Goal: Communication & Community: Answer question/provide support

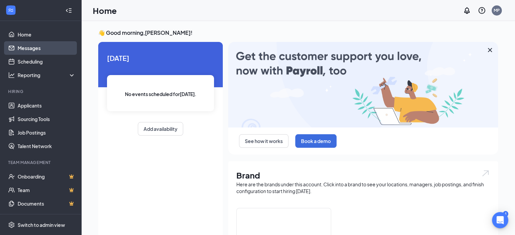
click at [31, 49] on link "Messages" at bounding box center [47, 48] width 58 height 14
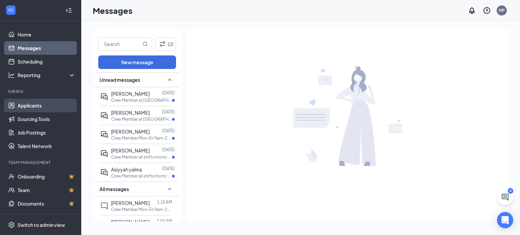
click at [24, 105] on link "Applicants" at bounding box center [47, 106] width 58 height 14
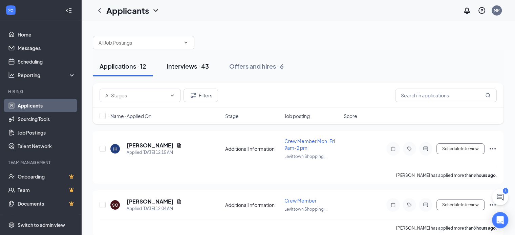
click at [180, 65] on div "Interviews · 43" at bounding box center [188, 66] width 42 height 8
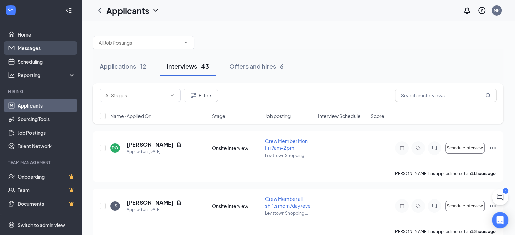
click at [28, 48] on link "Messages" at bounding box center [47, 48] width 58 height 14
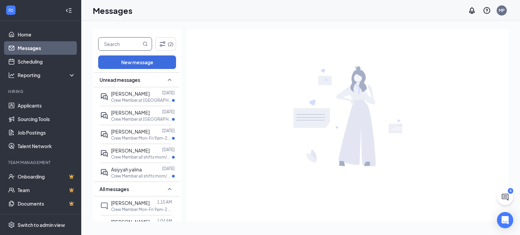
click at [123, 46] on input "text" at bounding box center [120, 44] width 43 height 13
type input "a"
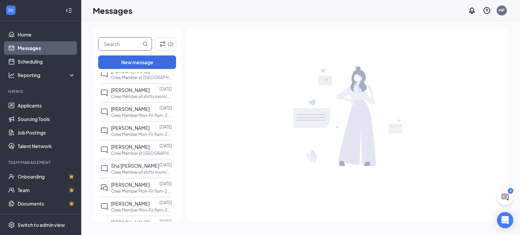
scroll to position [238, 0]
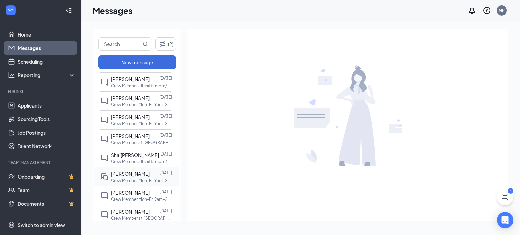
click at [128, 172] on span "[PERSON_NAME]" at bounding box center [130, 174] width 39 height 6
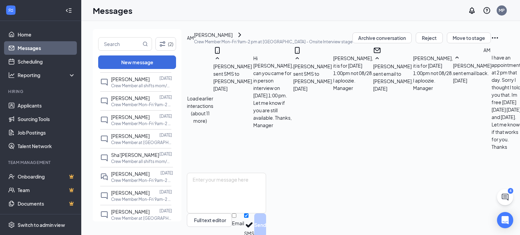
scroll to position [384, 0]
click at [23, 107] on link "Applicants" at bounding box center [47, 106] width 58 height 14
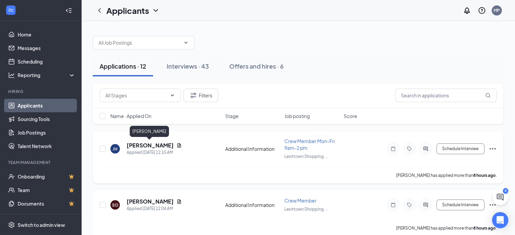
click at [145, 145] on h5 "[PERSON_NAME]" at bounding box center [150, 145] width 47 height 7
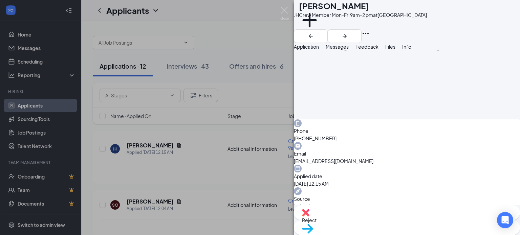
scroll to position [142, 0]
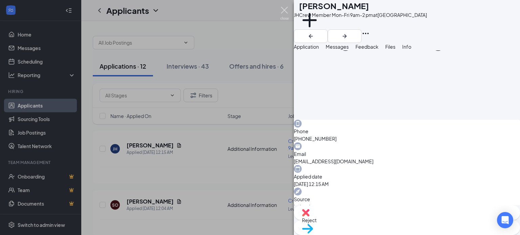
click at [283, 11] on img at bounding box center [285, 13] width 8 height 13
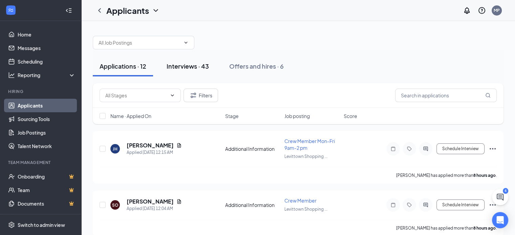
click at [184, 65] on div "Interviews · 43" at bounding box center [188, 66] width 42 height 8
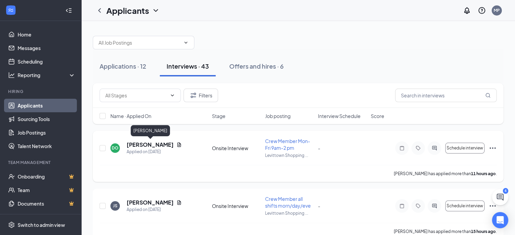
click at [157, 144] on h5 "[PERSON_NAME]" at bounding box center [150, 144] width 47 height 7
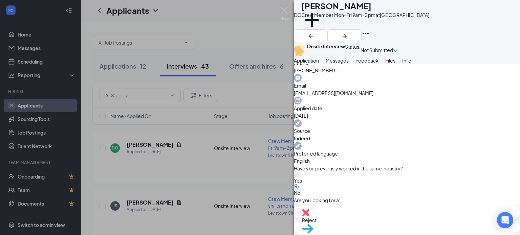
scroll to position [132, 0]
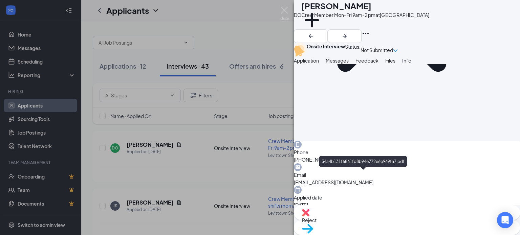
click at [377, 222] on span "Reject" at bounding box center [407, 220] width 210 height 7
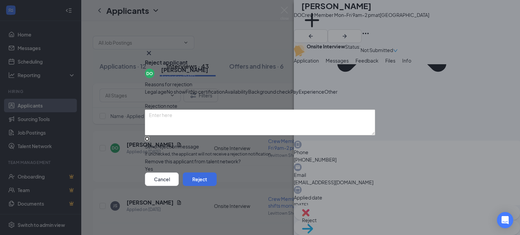
click at [149, 141] on input "Send rejection message If unchecked, the applicant will not receive a rejection…" at bounding box center [147, 139] width 4 height 4
checkbox input "true"
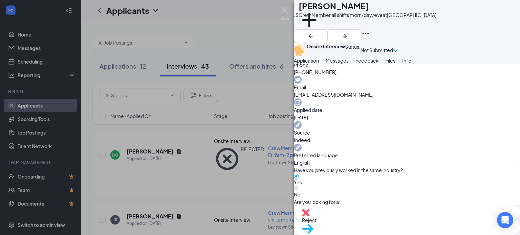
scroll to position [124, 0]
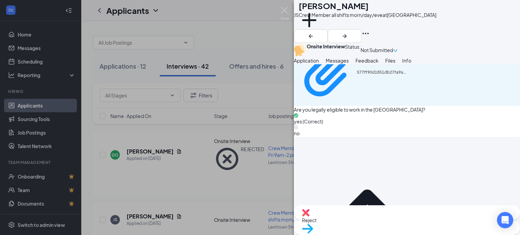
scroll to position [463, 0]
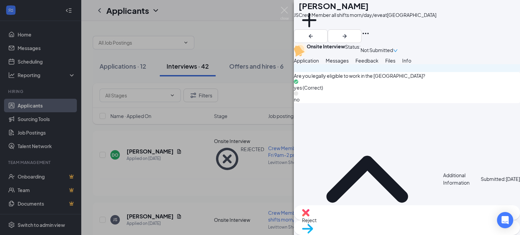
click at [349, 64] on span "Messages" at bounding box center [337, 61] width 23 height 6
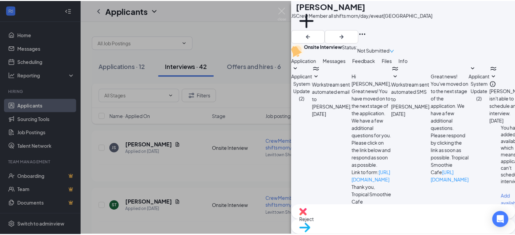
scroll to position [192, 0]
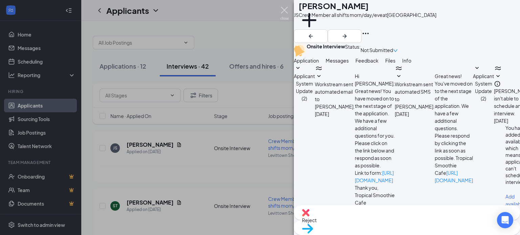
click at [284, 8] on img at bounding box center [285, 13] width 8 height 13
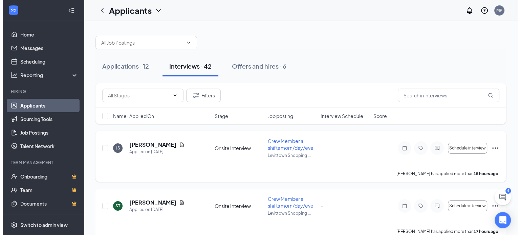
scroll to position [34, 0]
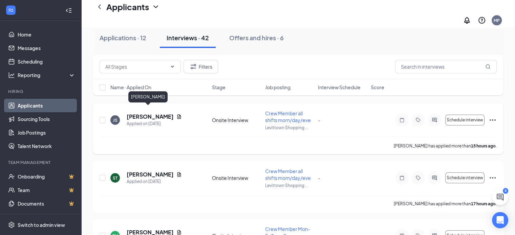
click at [144, 113] on h5 "[PERSON_NAME]" at bounding box center [150, 116] width 47 height 7
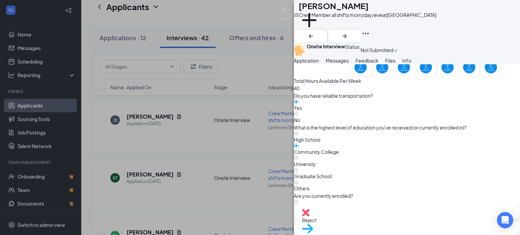
scroll to position [734, 0]
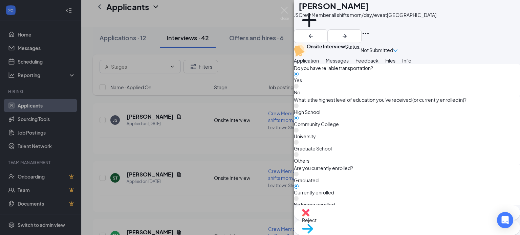
click at [349, 64] on span "Messages" at bounding box center [337, 61] width 23 height 6
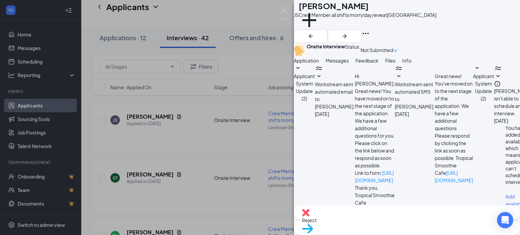
scroll to position [192, 0]
click at [373, 215] on textarea at bounding box center [333, 235] width 79 height 41
type textarea "Hi [PERSON_NAME], This is manager from tropical smoothie cafe in levittown. I w…"
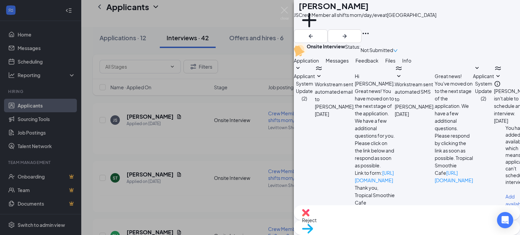
checkbox input "true"
click at [285, 10] on img at bounding box center [285, 13] width 8 height 13
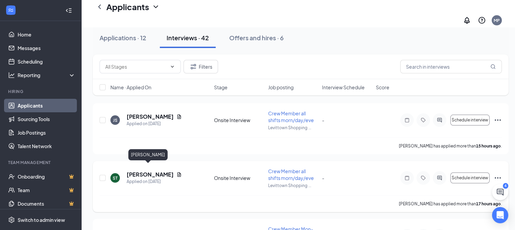
click at [148, 171] on h5 "[PERSON_NAME]" at bounding box center [150, 174] width 47 height 7
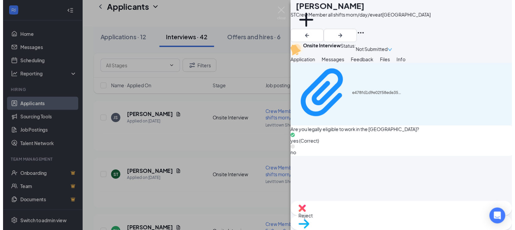
scroll to position [508, 0]
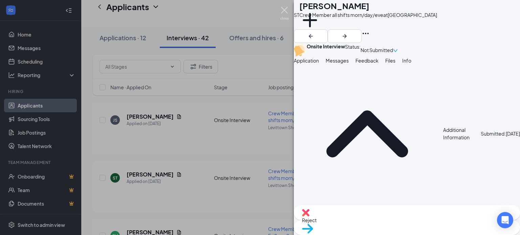
click at [285, 10] on img at bounding box center [285, 13] width 8 height 13
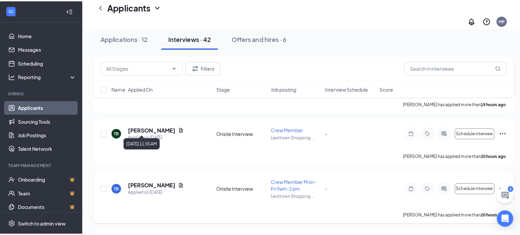
scroll to position [203, 0]
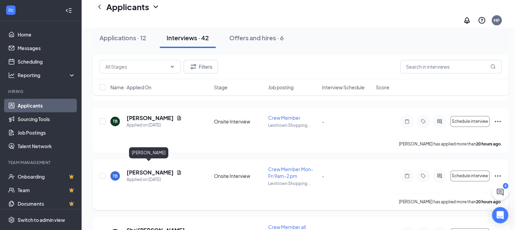
click at [136, 169] on h5 "[PERSON_NAME]" at bounding box center [150, 172] width 47 height 7
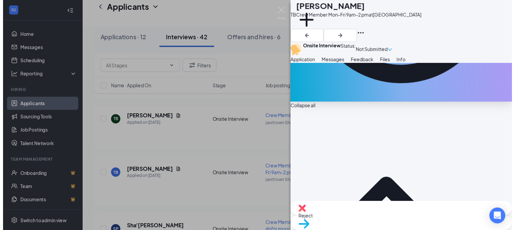
scroll to position [169, 0]
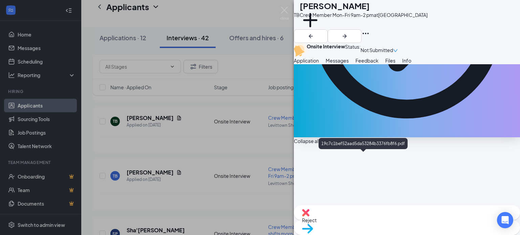
click at [283, 9] on img at bounding box center [285, 13] width 8 height 13
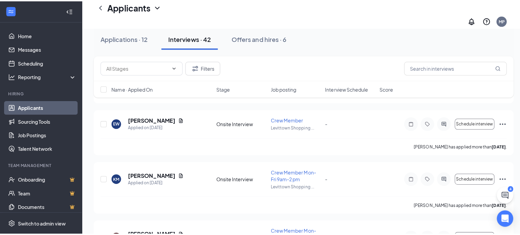
scroll to position [712, 0]
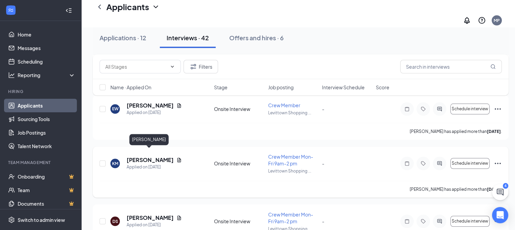
click at [145, 157] on h5 "[PERSON_NAME]" at bounding box center [150, 160] width 47 height 7
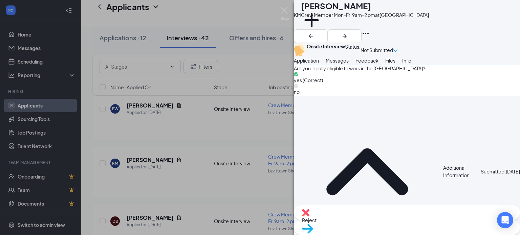
scroll to position [440, 0]
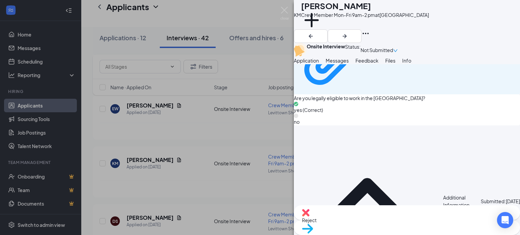
click at [349, 64] on span "Messages" at bounding box center [337, 61] width 23 height 6
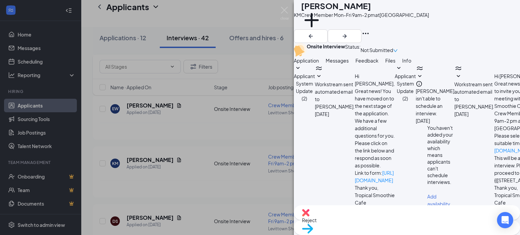
scroll to position [160, 0]
click at [355, 215] on textarea at bounding box center [333, 235] width 79 height 41
click at [356, 215] on textarea "Hi [PERSON_NAME]," at bounding box center [333, 235] width 79 height 41
type textarea "H"
click at [318, 64] on button "Application" at bounding box center [306, 60] width 25 height 7
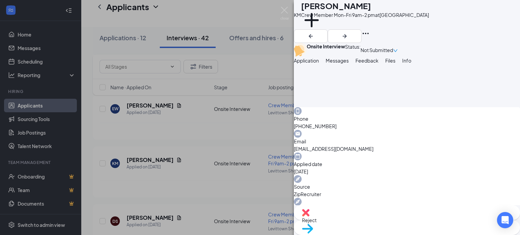
scroll to position [169, 0]
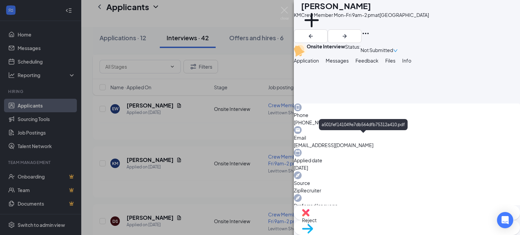
click at [349, 64] on span "Messages" at bounding box center [337, 61] width 23 height 6
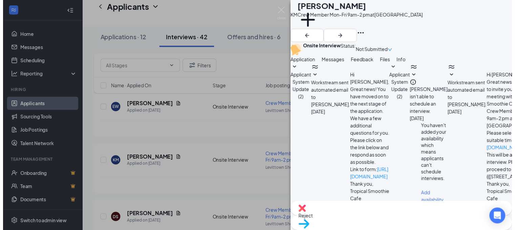
scroll to position [160, 0]
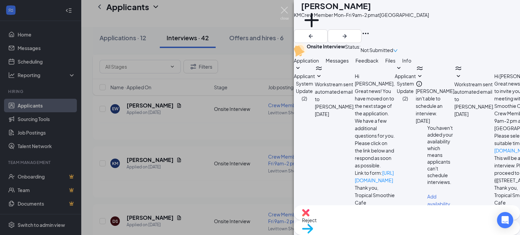
click at [283, 10] on img at bounding box center [285, 13] width 8 height 13
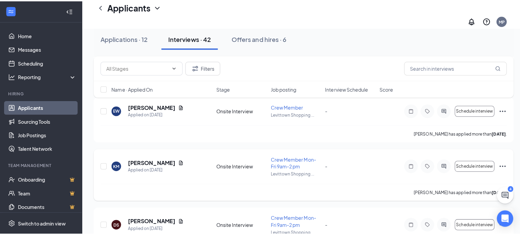
scroll to position [745, 0]
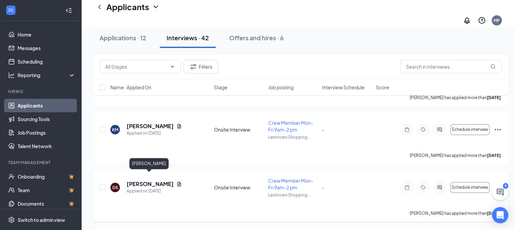
click at [150, 181] on h5 "[PERSON_NAME]" at bounding box center [150, 184] width 47 height 7
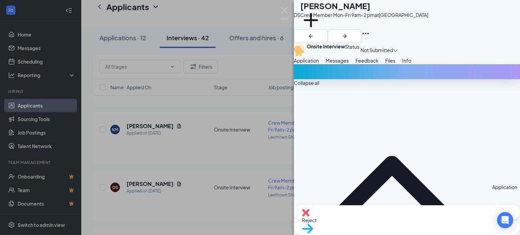
scroll to position [219, 0]
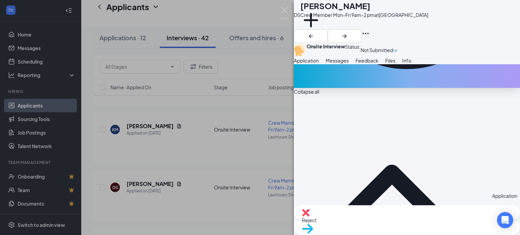
click at [349, 64] on span "Messages" at bounding box center [337, 61] width 23 height 6
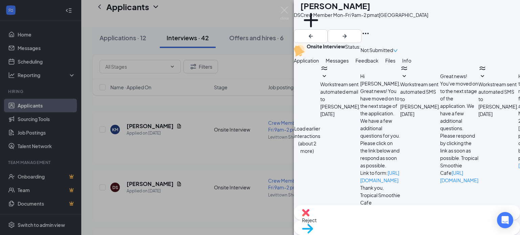
scroll to position [231, 0]
click at [315, 64] on span "Application" at bounding box center [306, 61] width 25 height 6
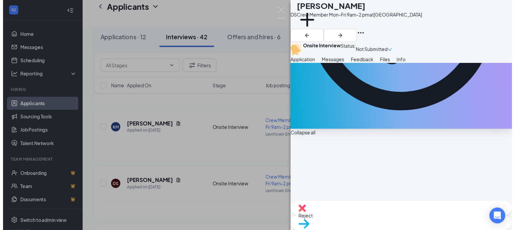
scroll to position [203, 0]
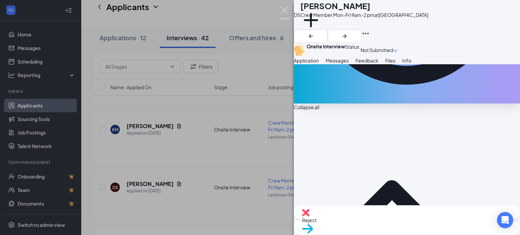
click at [286, 10] on img at bounding box center [285, 13] width 8 height 13
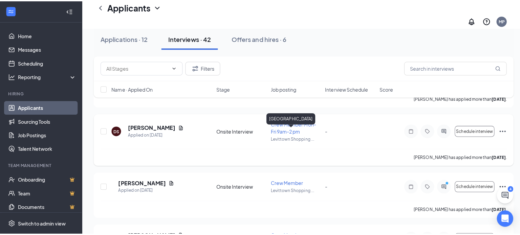
scroll to position [813, 0]
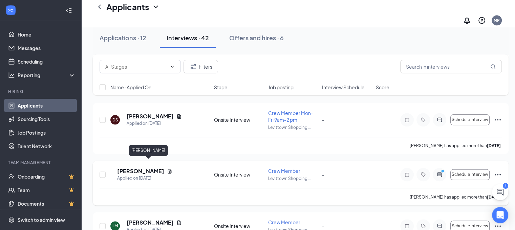
click at [142, 168] on h5 "[PERSON_NAME]" at bounding box center [140, 171] width 47 height 7
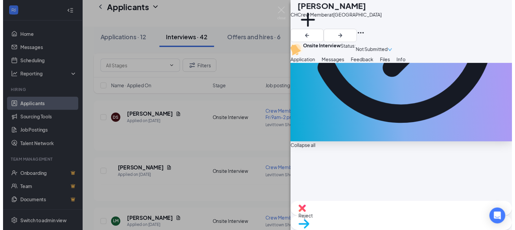
scroll to position [169, 0]
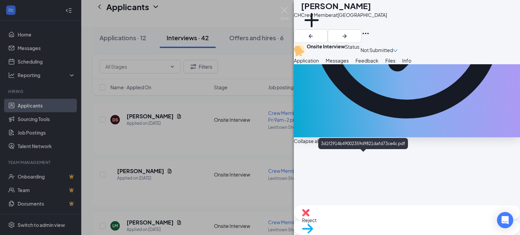
click at [284, 9] on img at bounding box center [285, 13] width 8 height 13
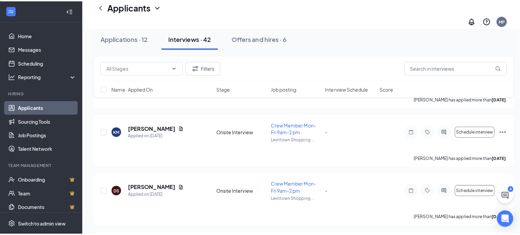
scroll to position [712, 0]
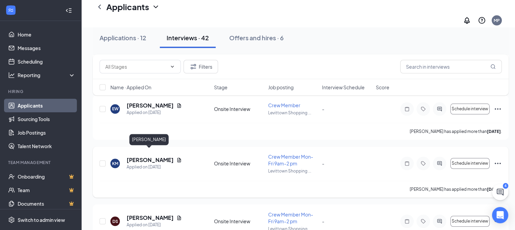
click at [157, 157] on h5 "[PERSON_NAME]" at bounding box center [150, 160] width 47 height 7
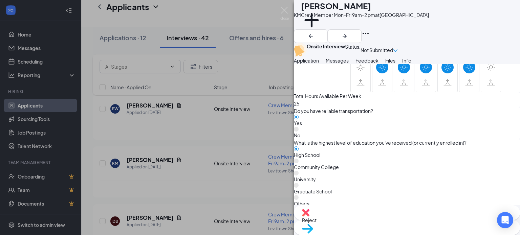
scroll to position [697, 0]
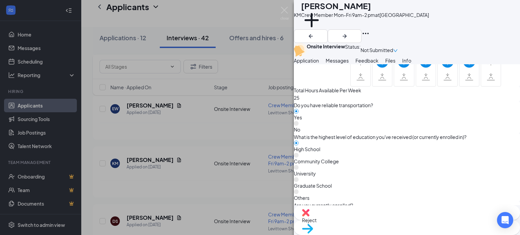
click at [349, 64] on span "Messages" at bounding box center [337, 61] width 23 height 6
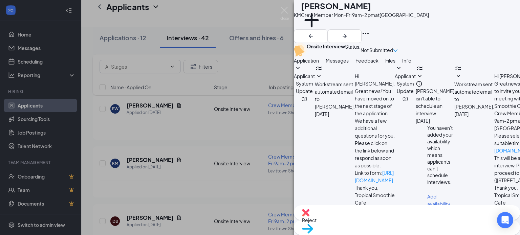
scroll to position [160, 0]
click at [347, 215] on textarea at bounding box center [333, 235] width 79 height 41
click at [341, 215] on textarea "Hi [PERSON_NAME], This is [PERSON_NAME] from tropical smoothie cafe in levittow…" at bounding box center [333, 235] width 79 height 41
click at [373, 215] on textarea "Hi [PERSON_NAME], This is [PERSON_NAME] from tropical smoothie cafe in levittow…" at bounding box center [333, 235] width 79 height 41
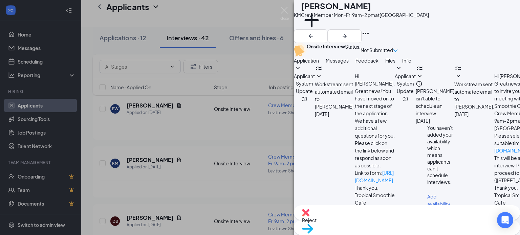
type textarea "Hi [PERSON_NAME], This is [PERSON_NAME] from tropical smoothie cafe in levittow…"
checkbox input "true"
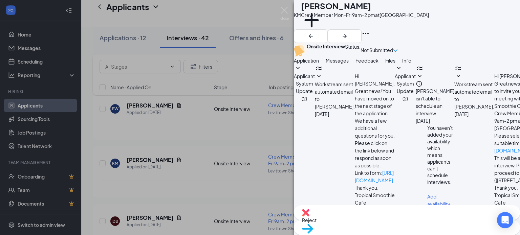
click at [319, 64] on span "Application" at bounding box center [306, 61] width 25 height 6
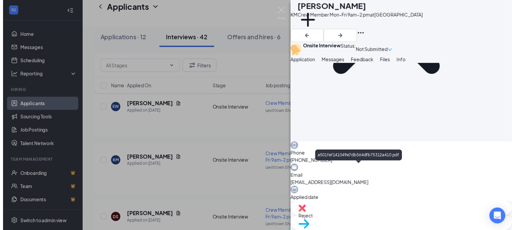
scroll to position [136, 0]
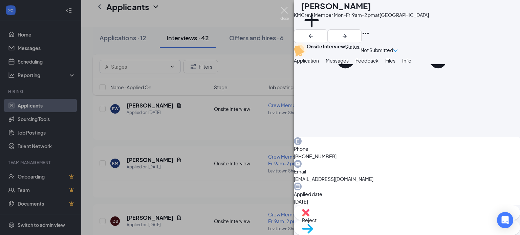
click at [285, 9] on img at bounding box center [285, 13] width 8 height 13
